Goal: Information Seeking & Learning: Compare options

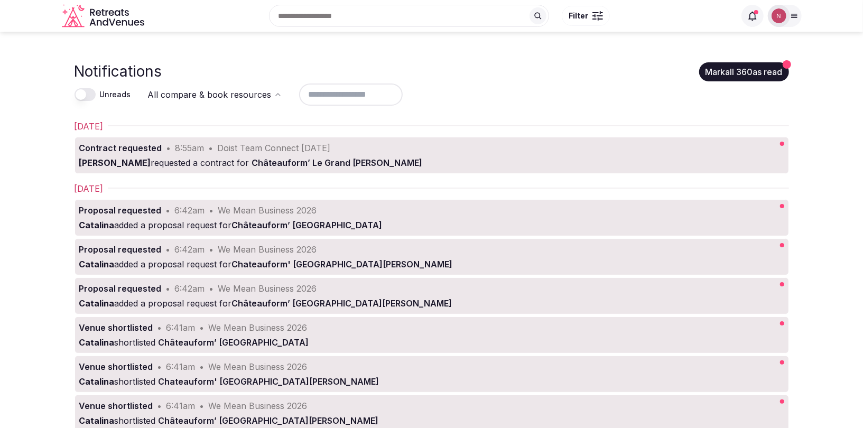
scroll to position [2, 0]
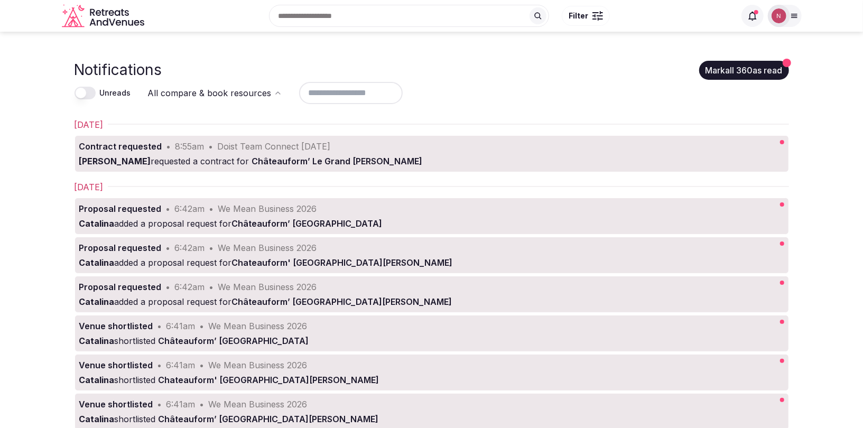
click at [743, 19] on span at bounding box center [753, 16] width 22 height 22
click at [752, 15] on icon at bounding box center [753, 16] width 11 height 11
click at [781, 16] on img at bounding box center [779, 15] width 15 height 15
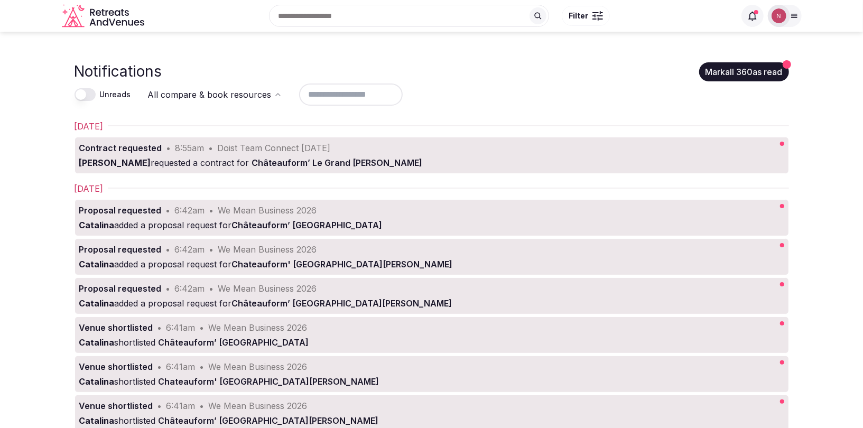
click at [793, 12] on icon at bounding box center [794, 16] width 8 height 8
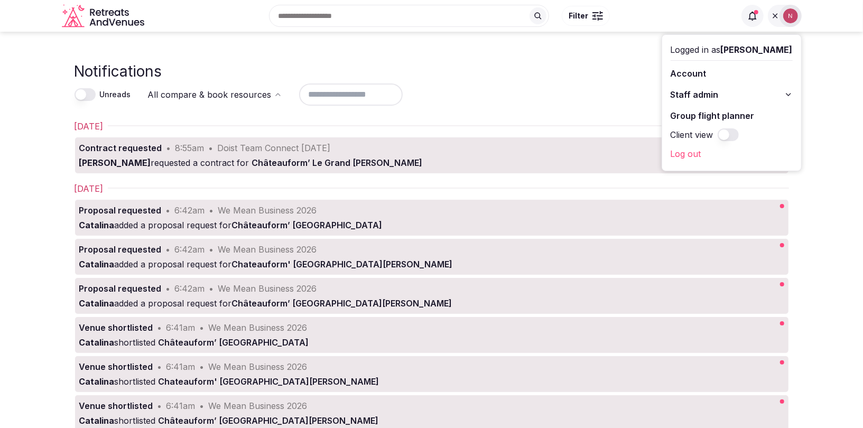
click at [701, 98] on span "Staff admin" at bounding box center [695, 94] width 48 height 13
click at [701, 93] on span "Staff admin" at bounding box center [695, 94] width 48 height 13
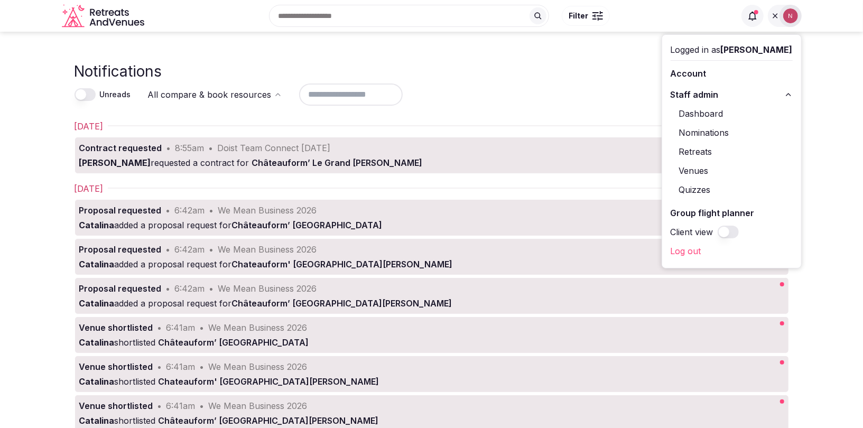
click at [706, 152] on link "Retreats" at bounding box center [732, 151] width 122 height 17
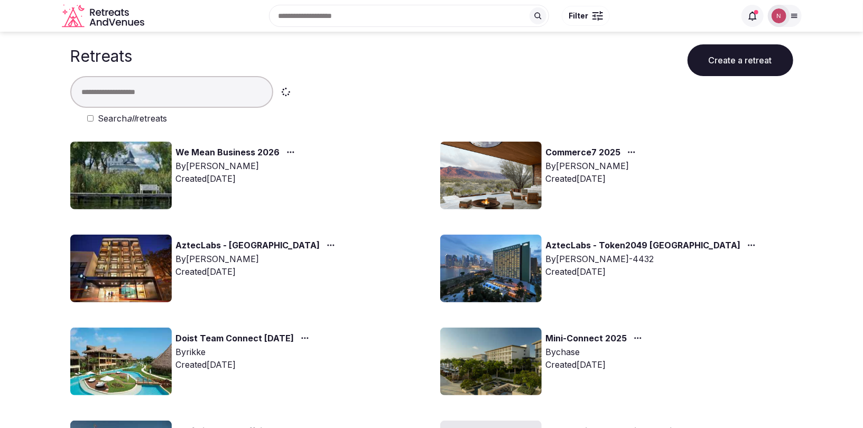
click at [238, 148] on link "We Mean Business 2026" at bounding box center [228, 153] width 104 height 14
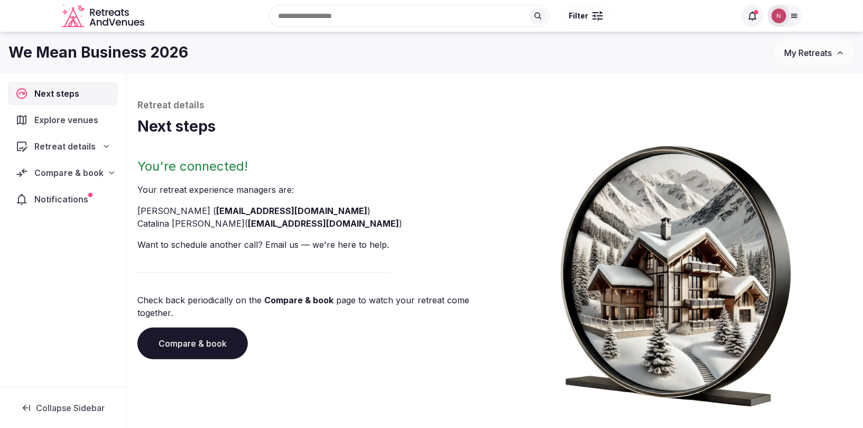
click at [79, 175] on span "Compare & book" at bounding box center [68, 173] width 69 height 13
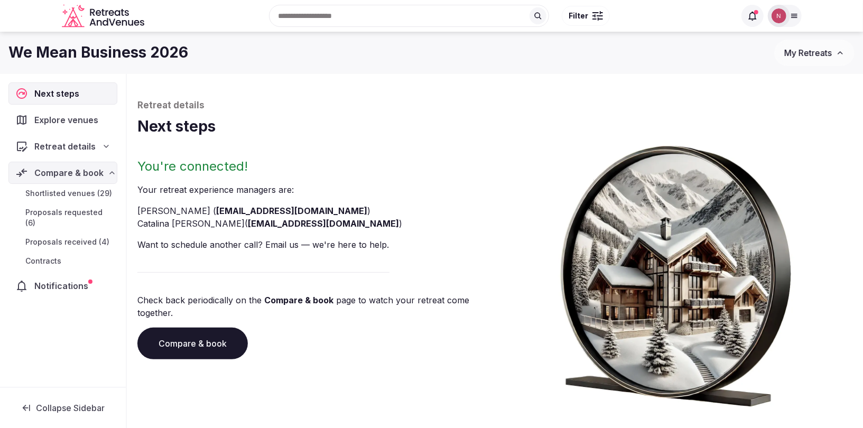
click at [77, 210] on span "Proposals requested (6)" at bounding box center [69, 217] width 88 height 21
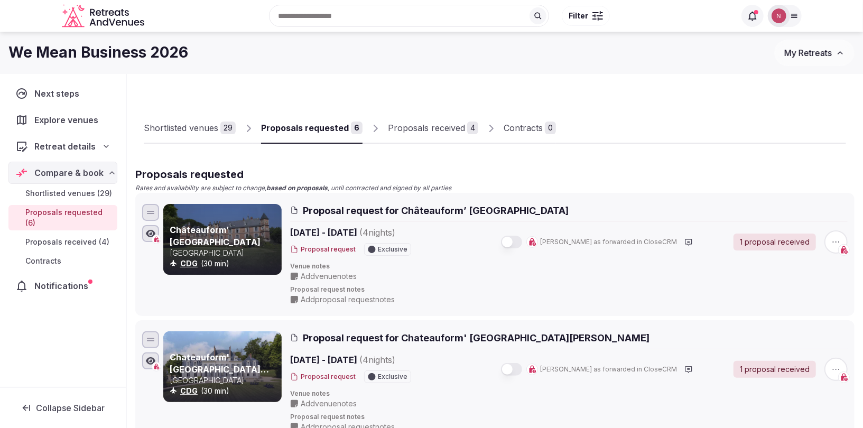
click at [431, 130] on div "Proposals received" at bounding box center [426, 128] width 77 height 13
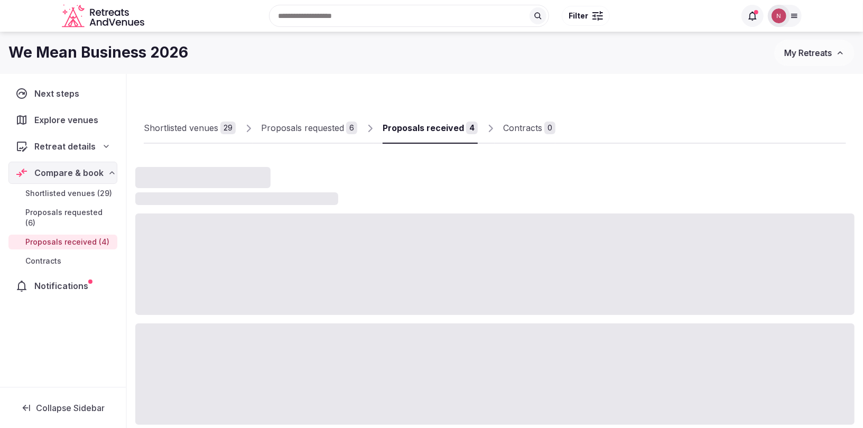
click at [431, 130] on div "Proposals received" at bounding box center [423, 128] width 81 height 13
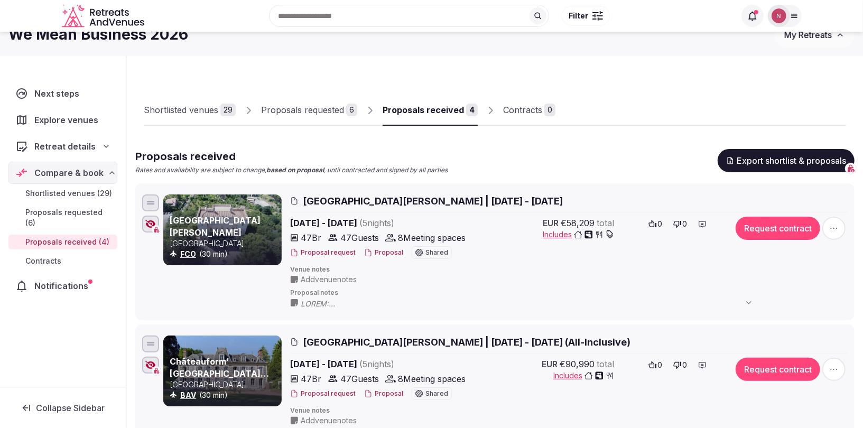
scroll to position [30, 0]
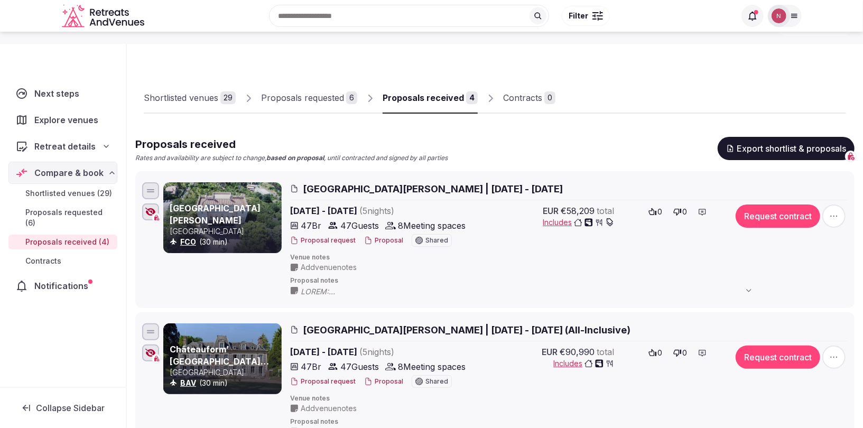
click at [371, 184] on span "[GEOGRAPHIC_DATA][PERSON_NAME] | [DATE] - [DATE]" at bounding box center [433, 188] width 260 height 13
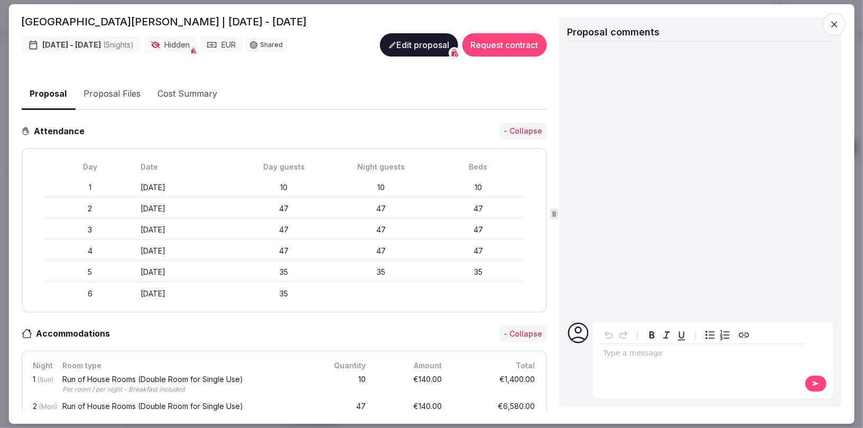
scroll to position [0, 0]
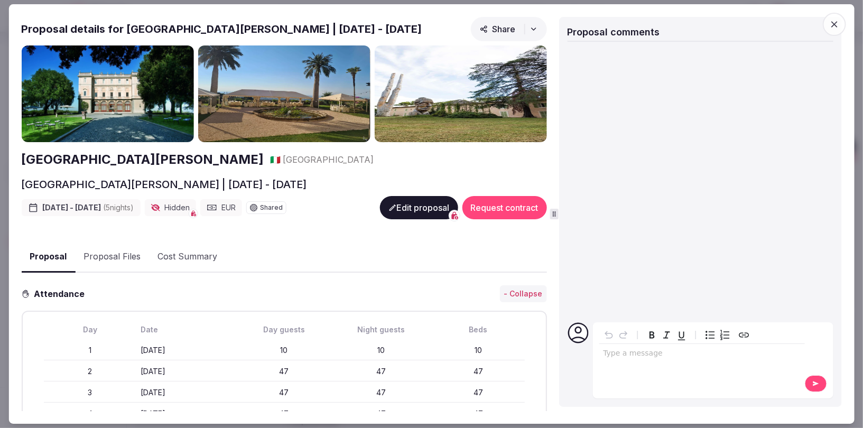
click at [833, 24] on icon "button" at bounding box center [835, 24] width 11 height 11
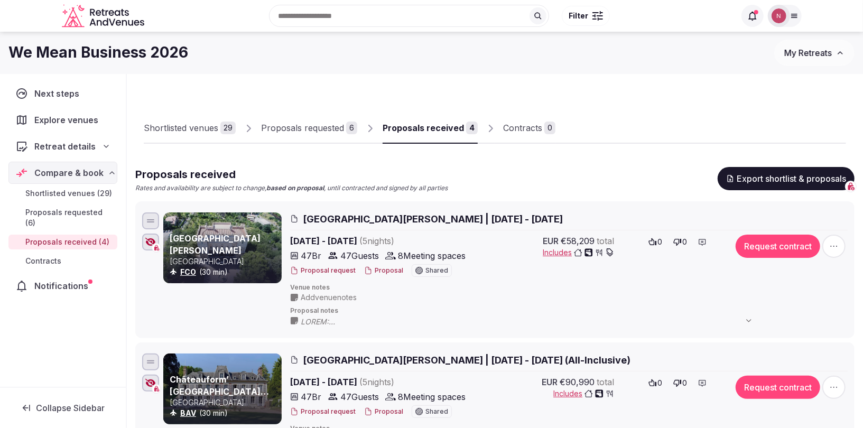
click at [53, 209] on span "Proposals requested (6)" at bounding box center [69, 217] width 88 height 21
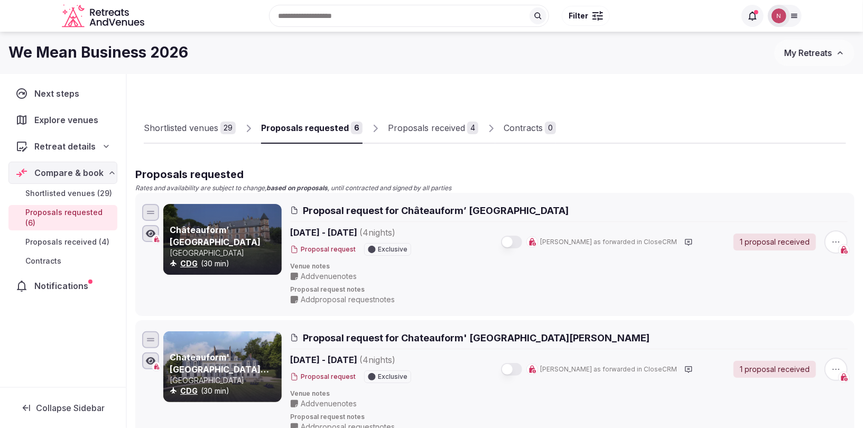
click at [423, 128] on div "Proposals received" at bounding box center [426, 128] width 77 height 13
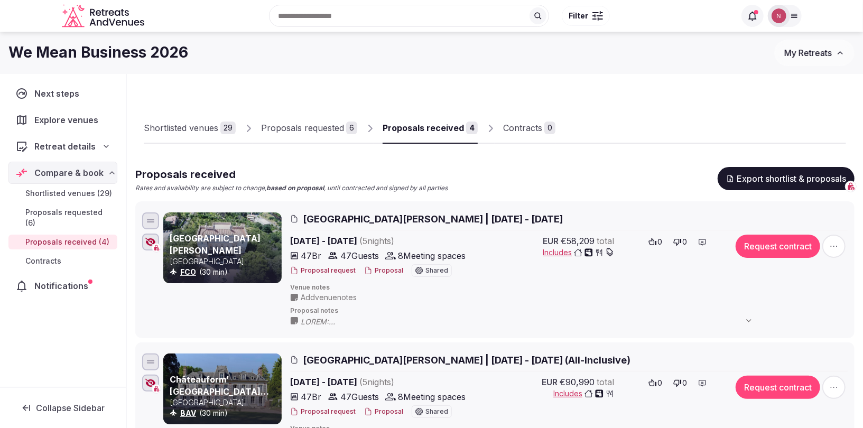
click at [76, 191] on span "Shortlisted venues (29)" at bounding box center [68, 193] width 87 height 11
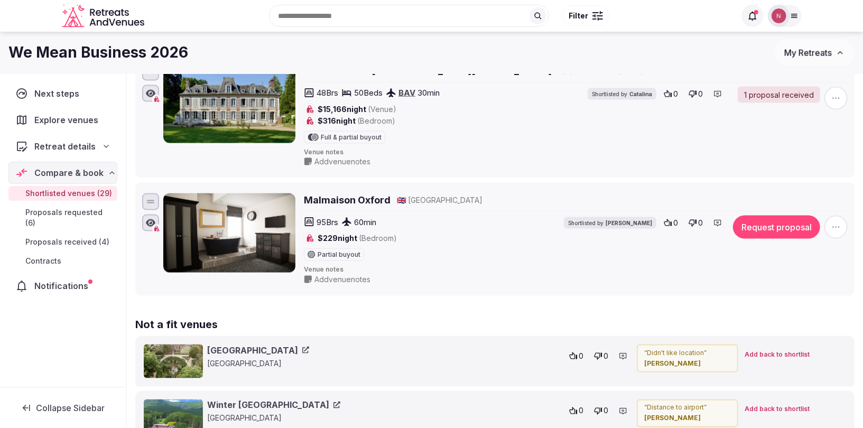
scroll to position [3477, 0]
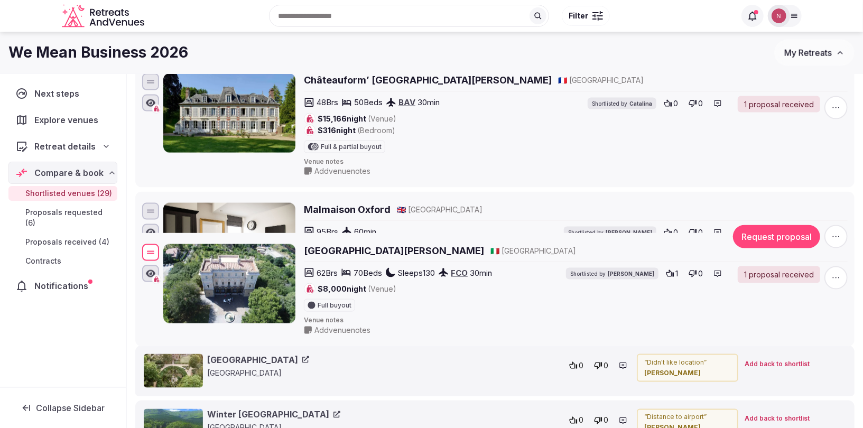
drag, startPoint x: 152, startPoint y: 139, endPoint x: 158, endPoint y: 220, distance: 81.1
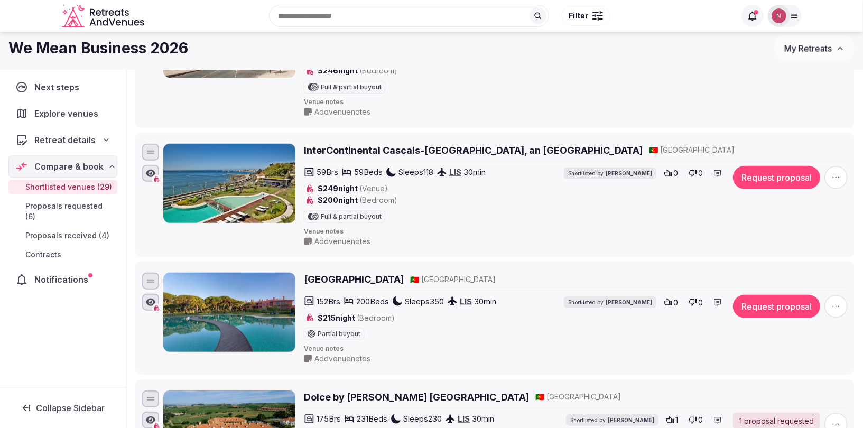
scroll to position [0, 0]
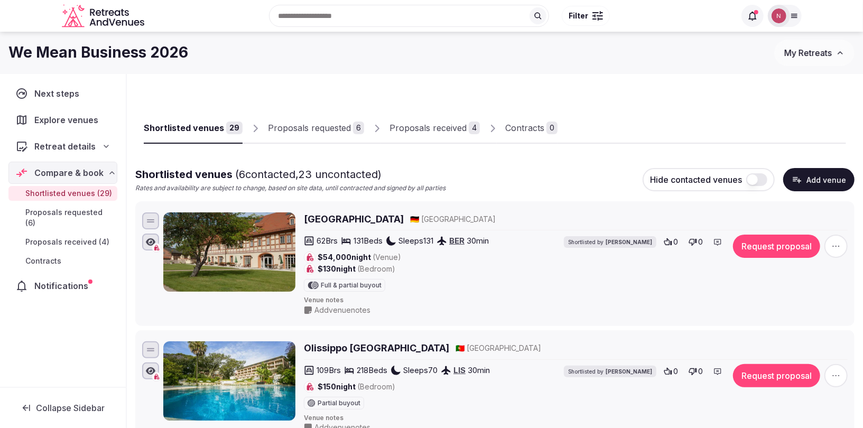
click at [434, 130] on div "Proposals received" at bounding box center [428, 128] width 77 height 13
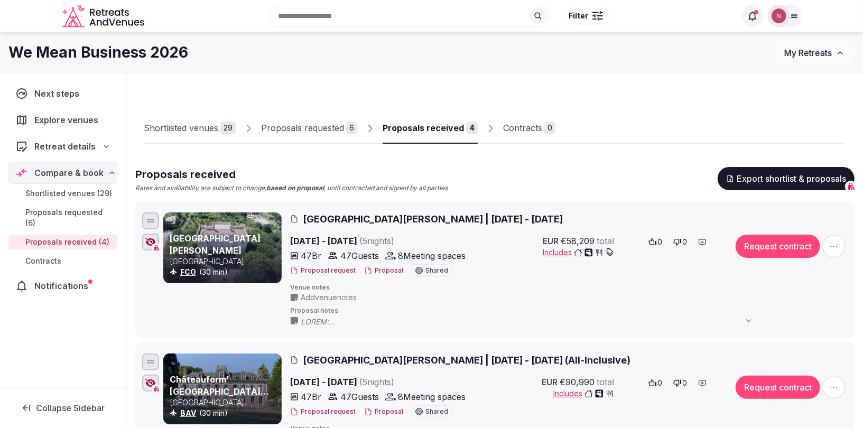
click at [546, 252] on span "Includes" at bounding box center [578, 252] width 71 height 11
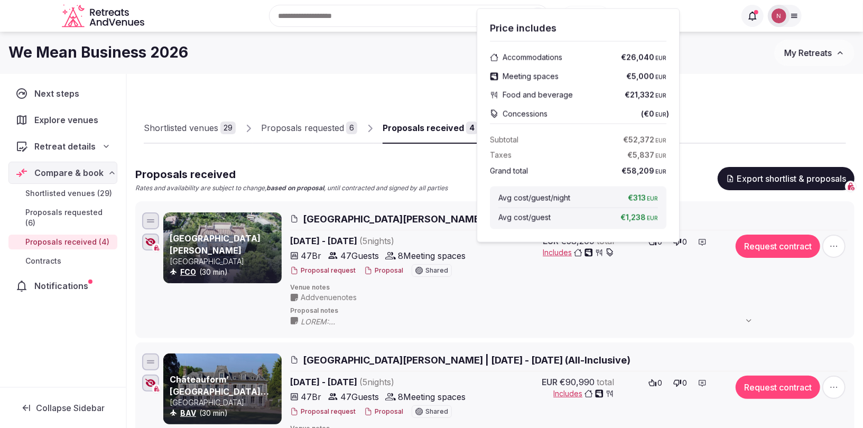
click at [217, 313] on div "[GEOGRAPHIC_DATA][PERSON_NAME] [GEOGRAPHIC_DATA] FCO (30 min)" at bounding box center [222, 270] width 118 height 115
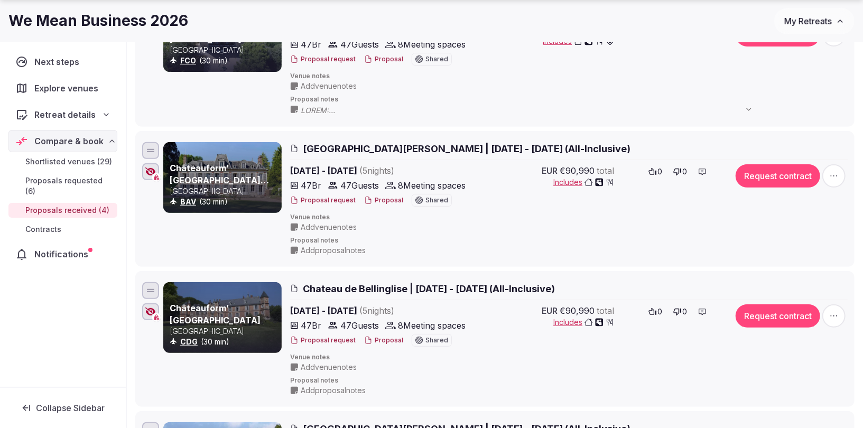
scroll to position [213, 0]
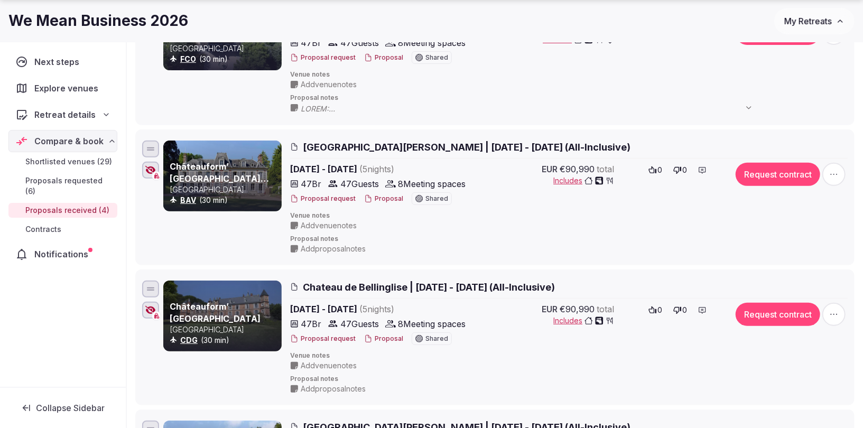
click at [562, 180] on span "Includes" at bounding box center [584, 181] width 61 height 11
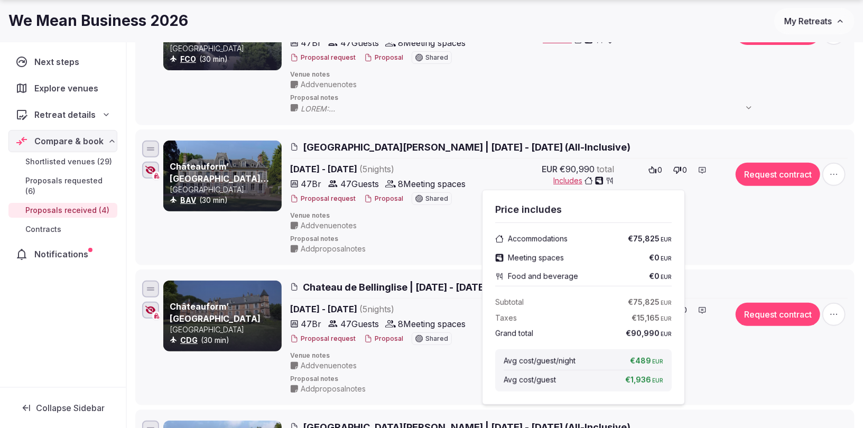
click at [115, 270] on div "Next steps Explore venues Retreat details Compare & book Shortlisted venues (29…" at bounding box center [63, 214] width 126 height 345
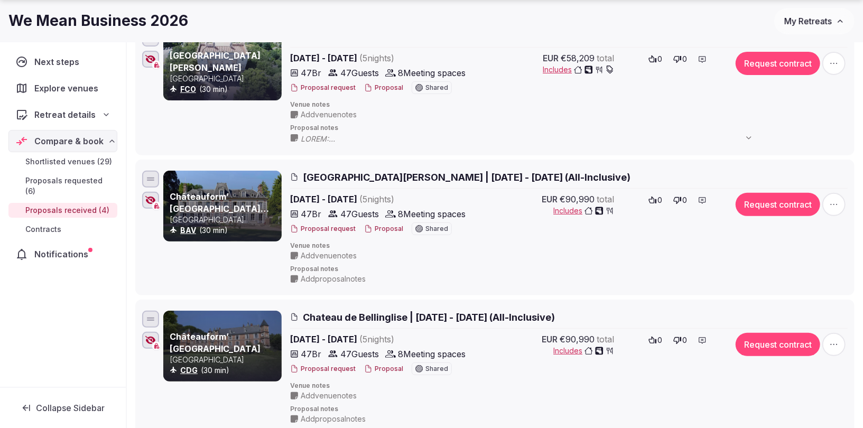
scroll to position [185, 0]
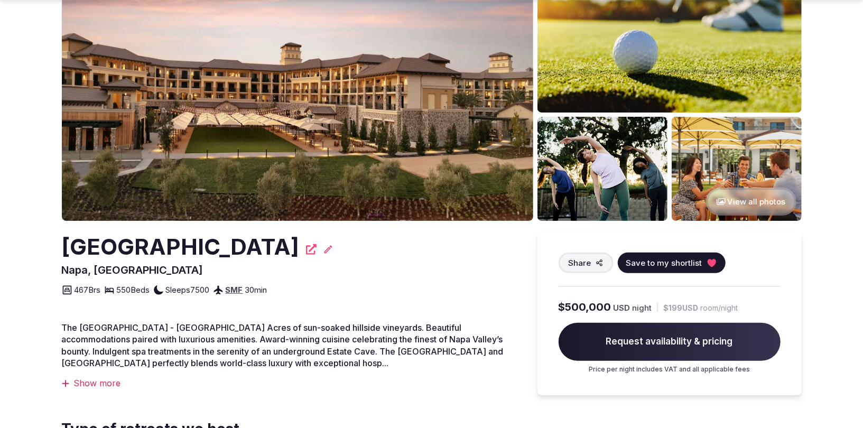
scroll to position [97, 0]
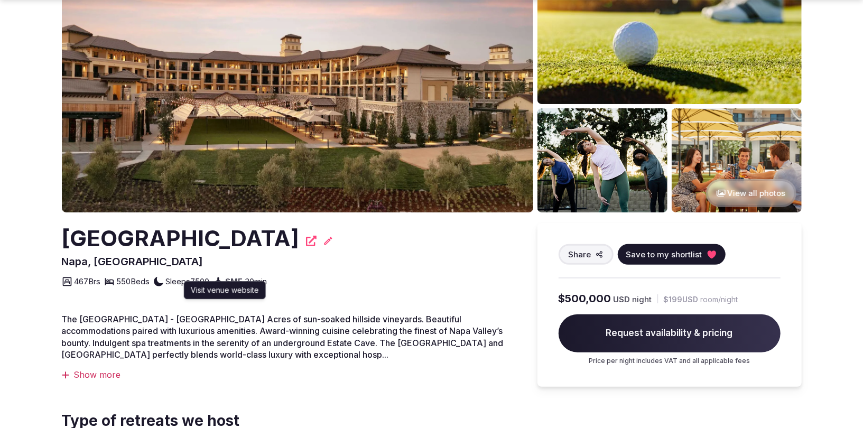
click at [306, 241] on icon at bounding box center [311, 241] width 11 height 11
drag, startPoint x: 49, startPoint y: 228, endPoint x: 275, endPoint y: 224, distance: 225.8
copy h2 "Vista Collina Resort"
